Goal: Task Accomplishment & Management: Use online tool/utility

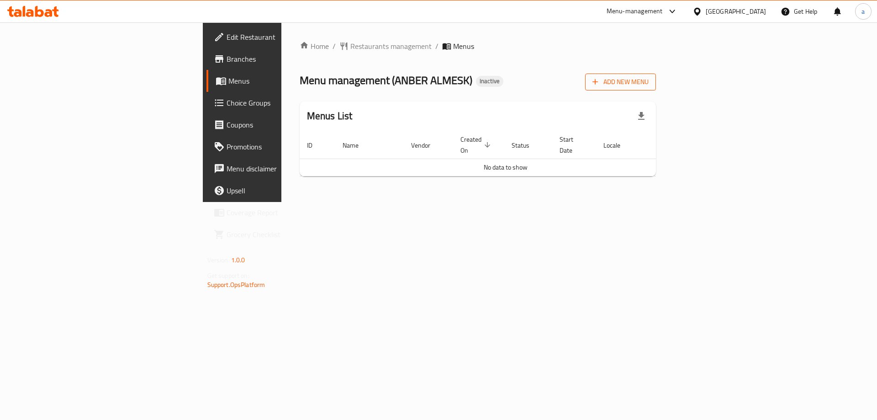
click at [648, 79] on span "Add New Menu" at bounding box center [620, 81] width 56 height 11
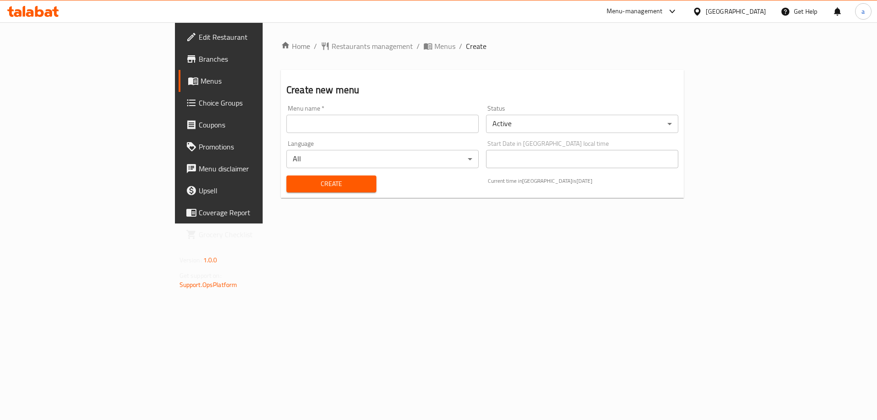
click at [286, 122] on input "text" at bounding box center [382, 124] width 192 height 18
type input "Menu"
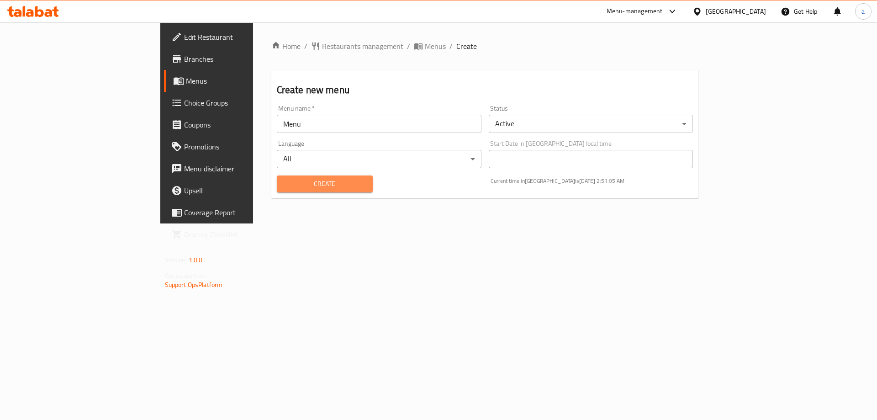
click at [284, 187] on span "Create" at bounding box center [324, 183] width 81 height 11
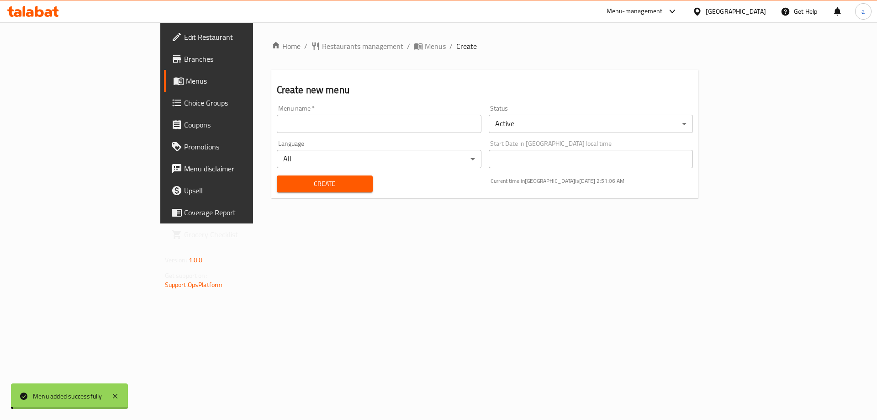
click at [186, 81] on span "Menus" at bounding box center [243, 80] width 114 height 11
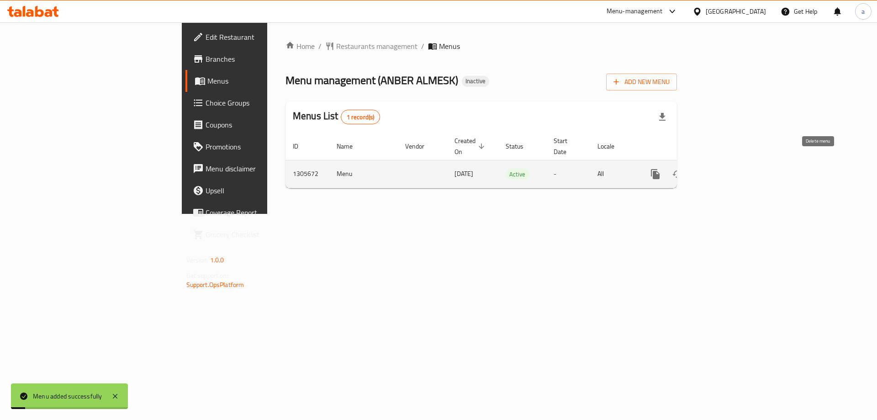
click at [727, 169] on icon "enhanced table" at bounding box center [721, 174] width 11 height 11
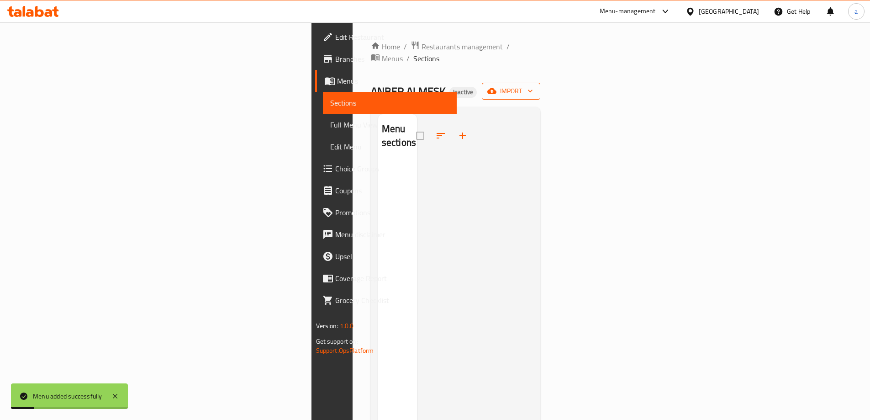
click at [540, 85] on button "import" at bounding box center [511, 91] width 58 height 17
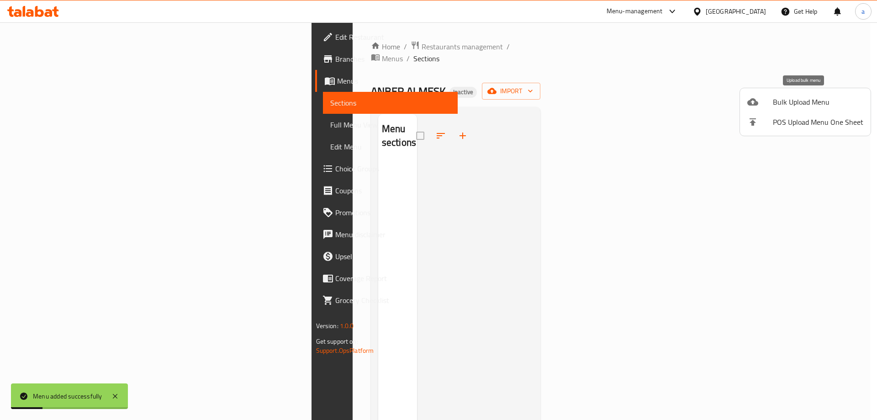
click at [770, 102] on div at bounding box center [760, 101] width 26 height 11
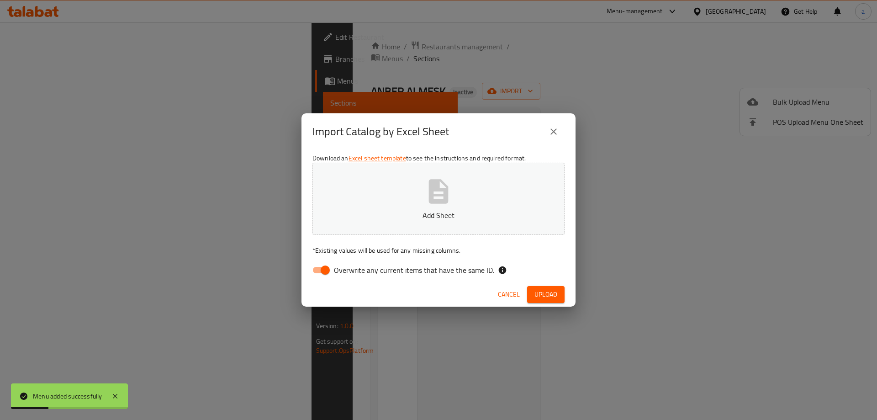
click at [507, 184] on button "Add Sheet" at bounding box center [438, 199] width 252 height 72
click at [318, 270] on input "Overwrite any current items that have the same ID." at bounding box center [325, 269] width 52 height 17
checkbox input "false"
click at [547, 295] on span "Upload" at bounding box center [545, 294] width 23 height 11
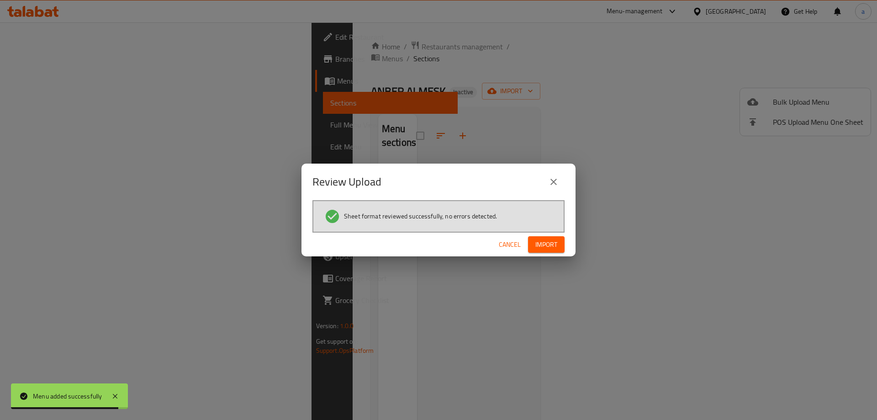
click at [565, 224] on div "Review Upload Sheet format reviewed successfully, no errors detected. Cancel Im…" at bounding box center [438, 209] width 274 height 93
click at [553, 239] on span "Import" at bounding box center [546, 244] width 22 height 11
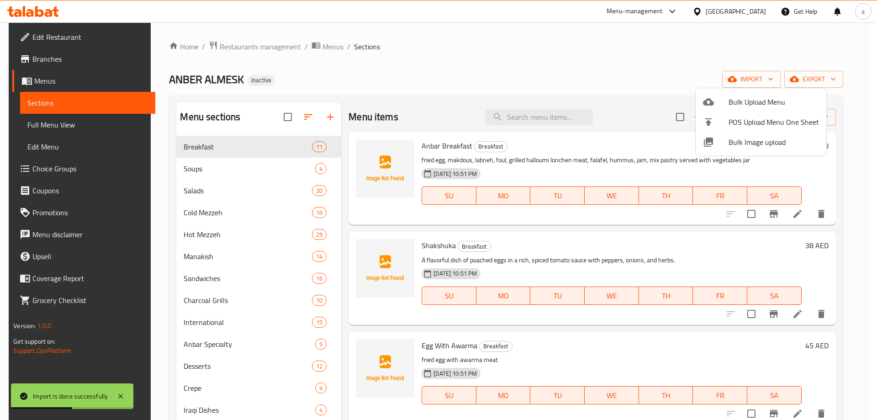
click at [45, 127] on div at bounding box center [438, 210] width 877 height 420
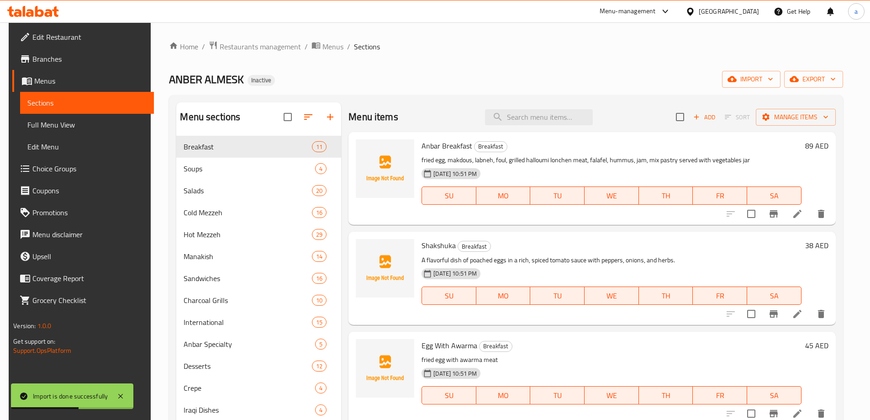
click at [48, 124] on span "Full Menu View" at bounding box center [86, 124] width 119 height 11
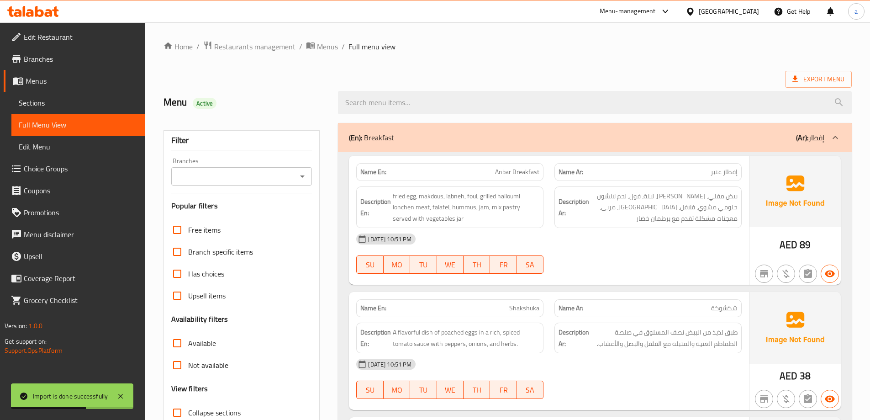
click at [58, 100] on span "Sections" at bounding box center [78, 102] width 119 height 11
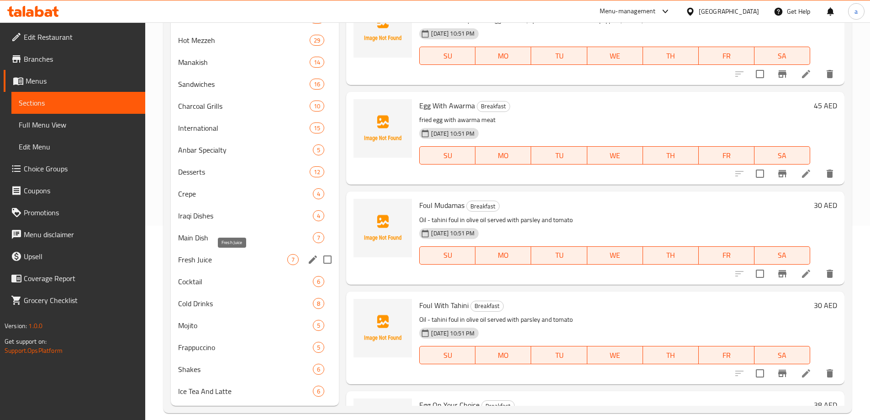
scroll to position [206, 0]
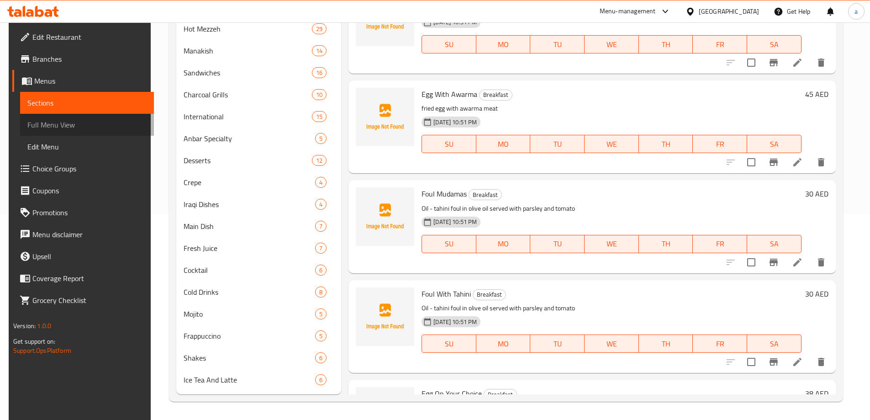
click at [32, 121] on span "Full Menu View" at bounding box center [86, 124] width 119 height 11
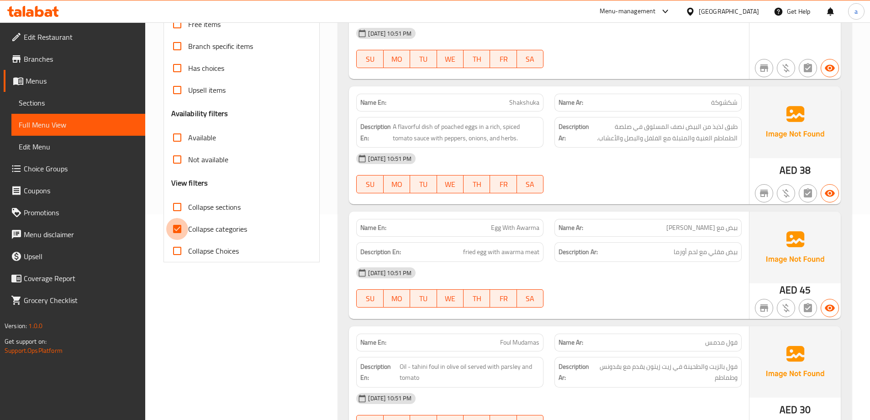
click at [186, 233] on input "Collapse categories" at bounding box center [177, 229] width 22 height 22
checkbox input "false"
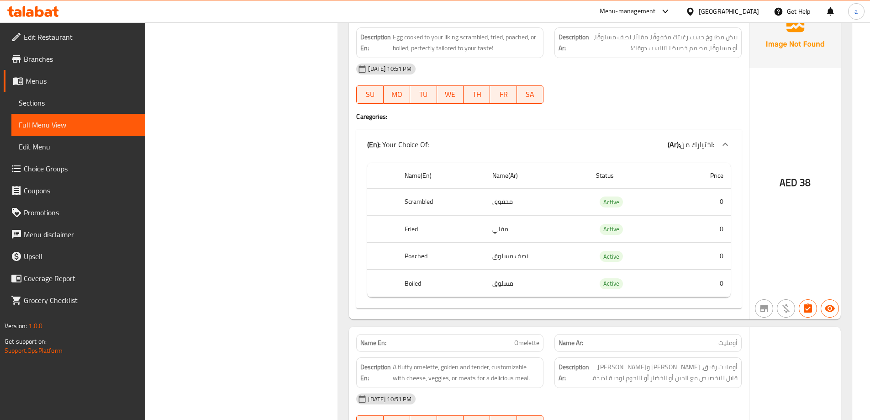
scroll to position [799, 0]
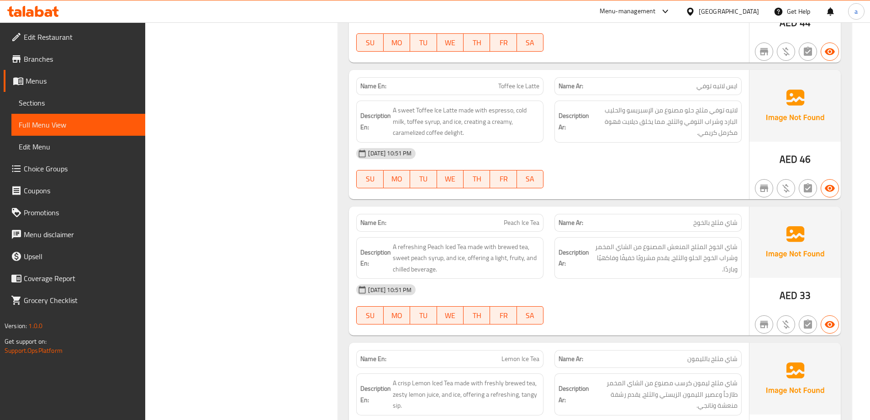
scroll to position [29429, 0]
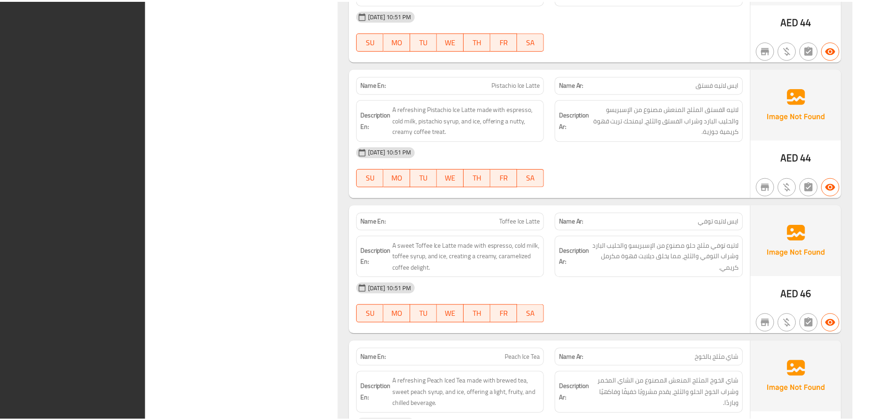
scroll to position [29351, 0]
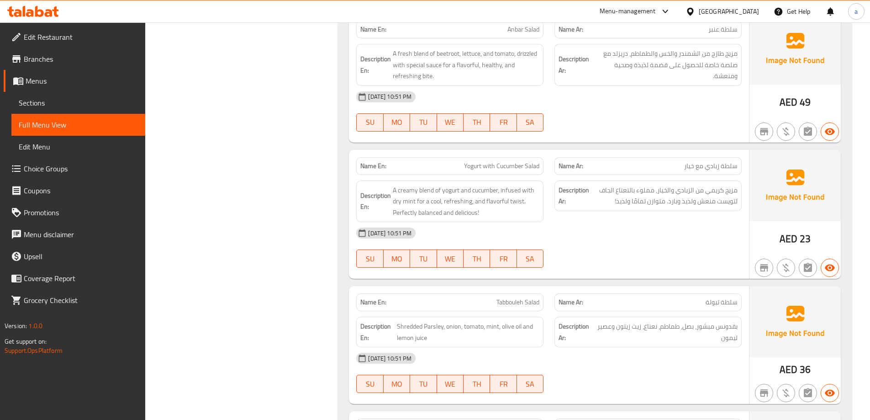
scroll to position [0, 0]
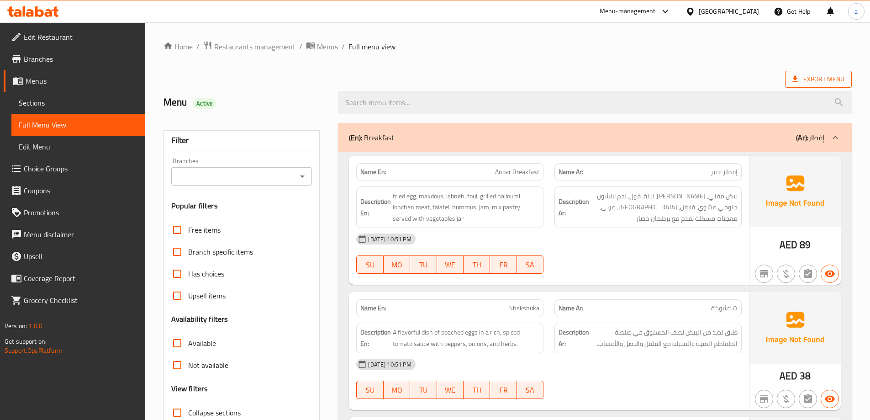
click at [801, 87] on span "Export Menu" at bounding box center [818, 79] width 67 height 17
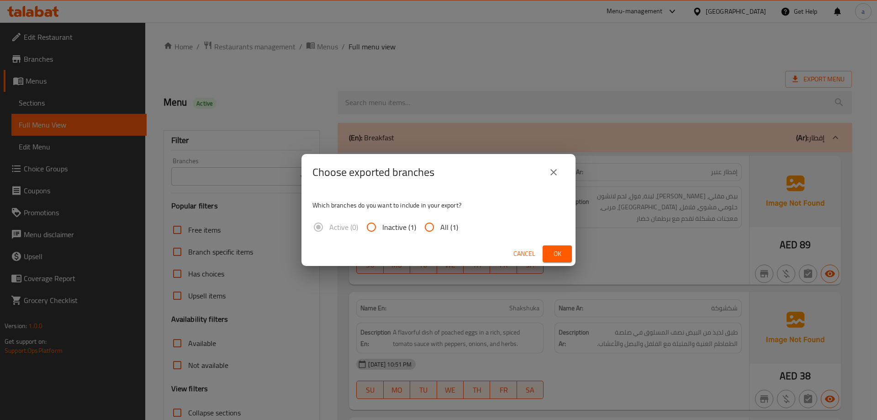
click at [431, 236] on input "All (1)" at bounding box center [429, 227] width 22 height 22
radio input "true"
click at [548, 256] on button "Ok" at bounding box center [557, 253] width 29 height 17
